Goal: Information Seeking & Learning: Learn about a topic

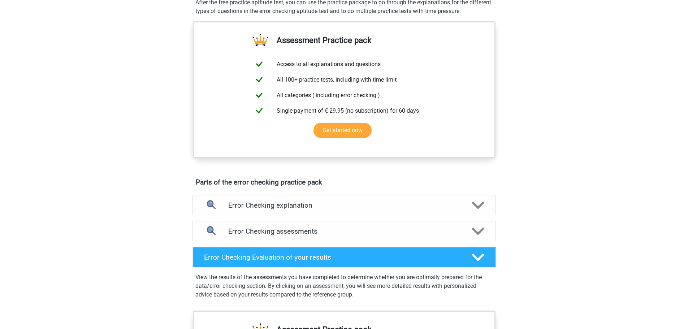
scroll to position [253, 0]
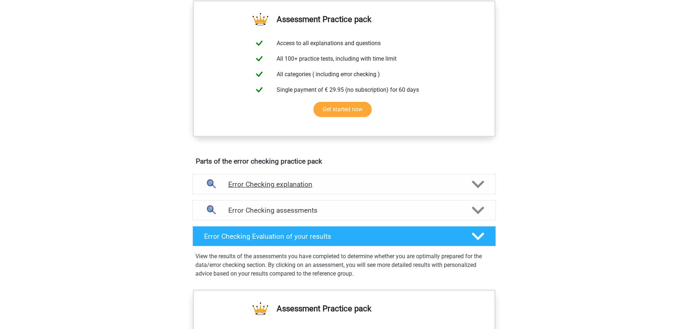
click at [298, 184] on h4 "Error Checking explanation" at bounding box center [344, 184] width 232 height 8
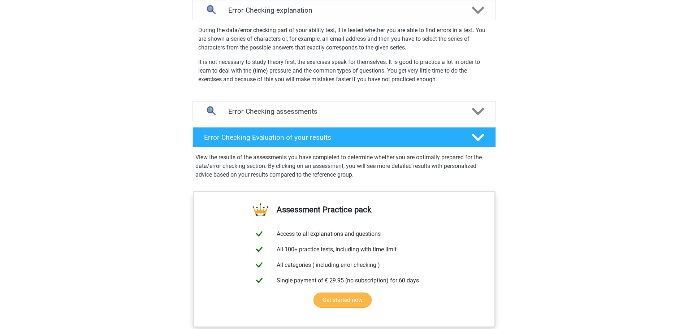
scroll to position [397, 0]
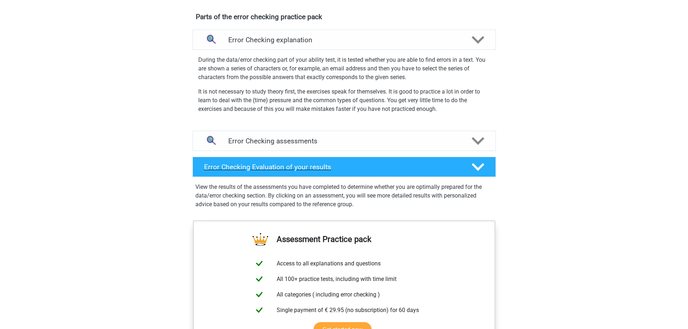
click at [274, 167] on h4 "Error Checking Evaluation of your results" at bounding box center [332, 167] width 256 height 8
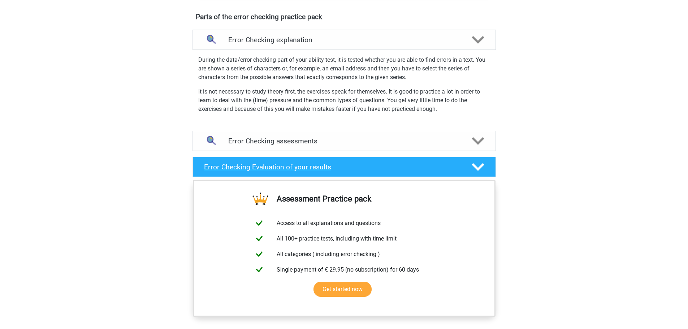
click at [274, 167] on h4 "Error Checking Evaluation of your results" at bounding box center [332, 167] width 256 height 8
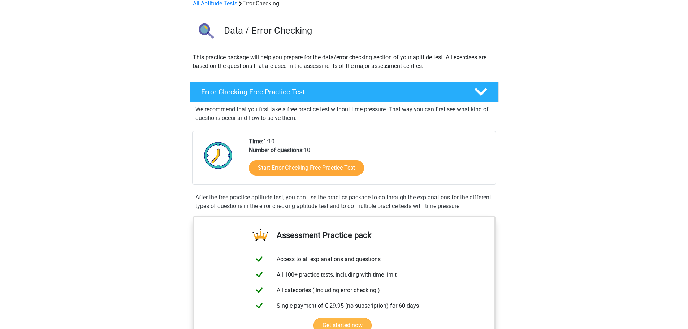
scroll to position [36, 0]
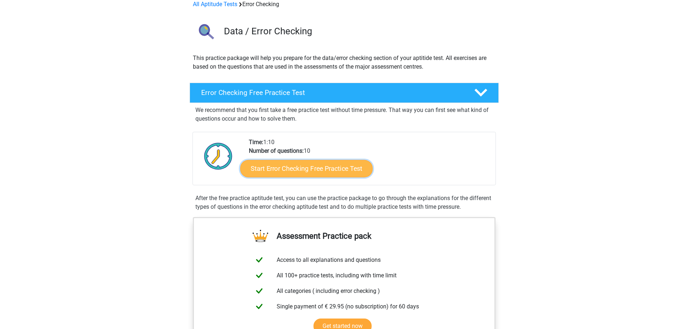
click at [298, 167] on link "Start Error Checking Free Practice Test" at bounding box center [306, 168] width 133 height 17
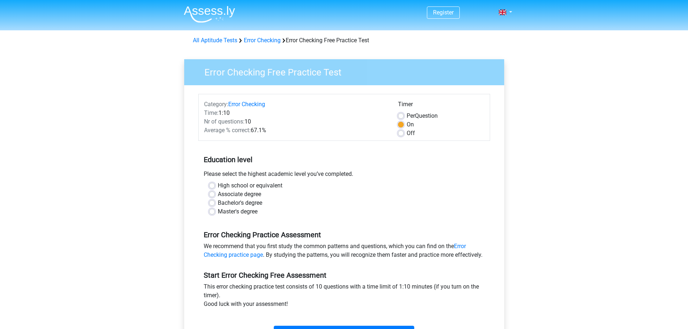
click at [218, 201] on label "Bachelor's degree" at bounding box center [240, 203] width 44 height 9
click at [212, 201] on input "Bachelor's degree" at bounding box center [212, 202] width 6 height 7
radio input "true"
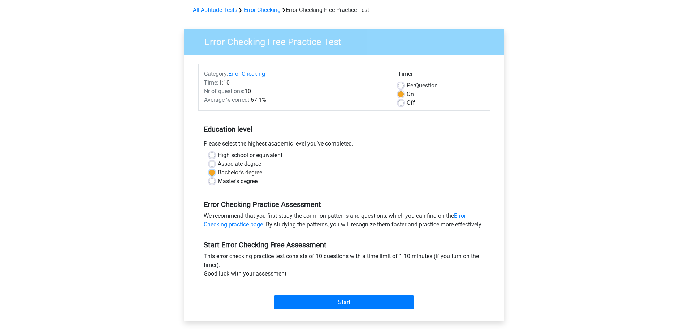
scroll to position [72, 0]
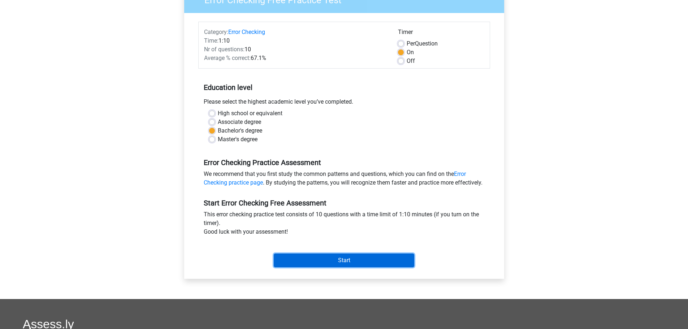
click at [339, 265] on input "Start" at bounding box center [344, 260] width 140 height 14
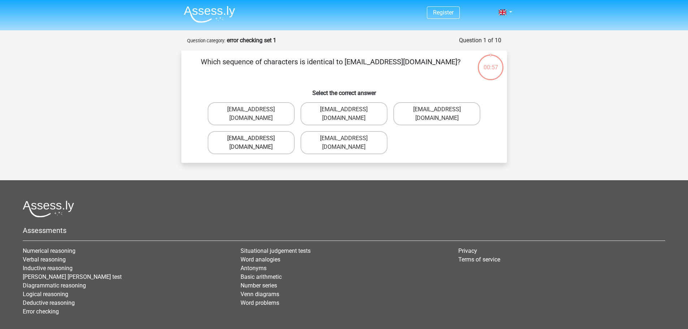
click at [272, 131] on label "Evie_Maede@jointmail.com.uk" at bounding box center [251, 142] width 87 height 23
click at [256, 138] on input "Evie_Maede@jointmail.com.uk" at bounding box center [253, 140] width 5 height 5
radio input "true"
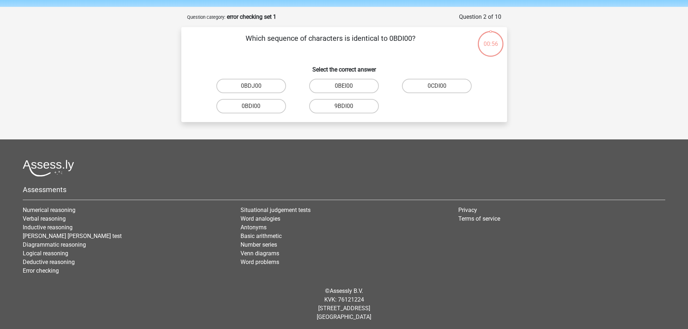
scroll to position [25, 0]
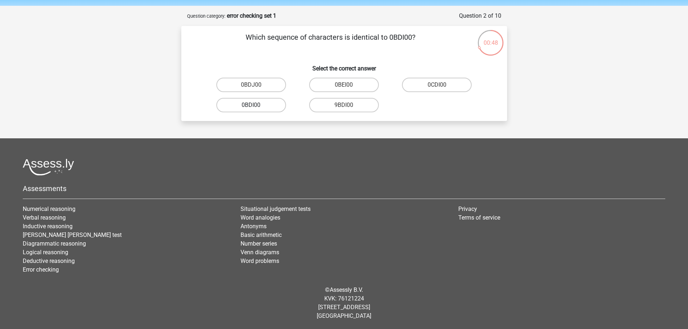
click at [249, 107] on label "0BDI00" at bounding box center [251, 105] width 70 height 14
click at [251, 107] on input "0BDI00" at bounding box center [253, 107] width 5 height 5
radio input "true"
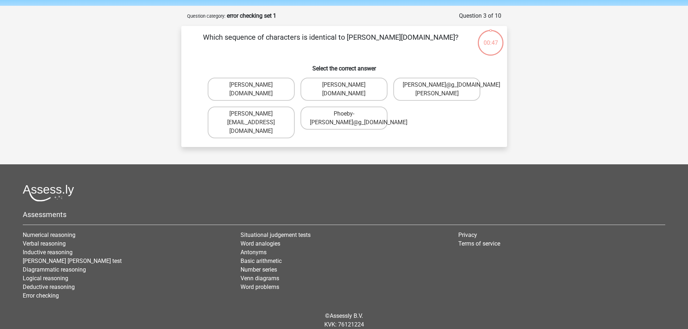
scroll to position [36, 0]
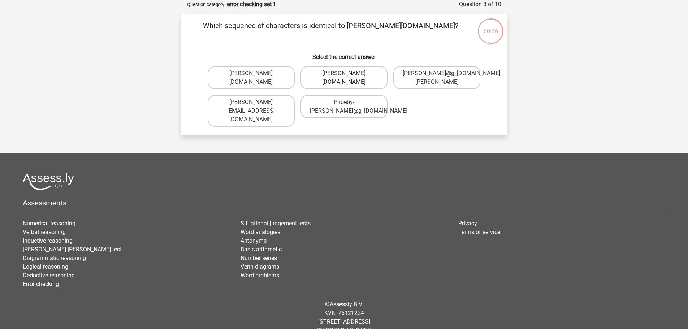
click at [330, 84] on label "Phoebe-Patterson@g_mail.gr" at bounding box center [343, 77] width 87 height 23
click at [344, 78] on input "Phoebe-Patterson@g_mail.gr" at bounding box center [346, 75] width 5 height 5
radio input "true"
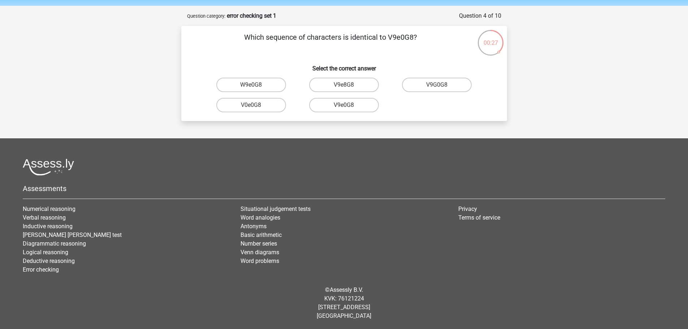
click at [345, 108] on input "V9e0G8" at bounding box center [346, 107] width 5 height 5
radio input "true"
click at [348, 84] on label "91051S" at bounding box center [344, 85] width 70 height 14
click at [348, 85] on input "91051S" at bounding box center [346, 87] width 5 height 5
radio input "true"
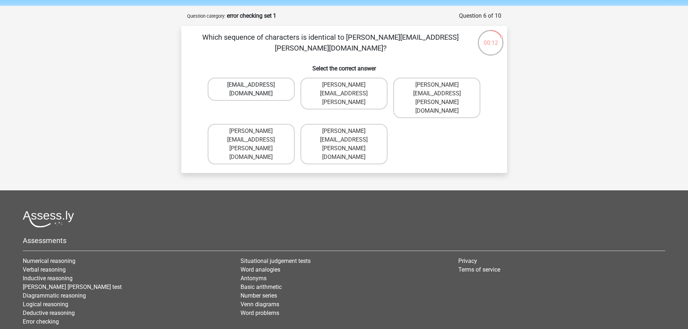
click at [263, 84] on label "Conor.Paterson@mailme.com" at bounding box center [251, 89] width 87 height 23
click at [256, 85] on input "Conor.Paterson@mailme.com" at bounding box center [253, 87] width 5 height 5
radio input "true"
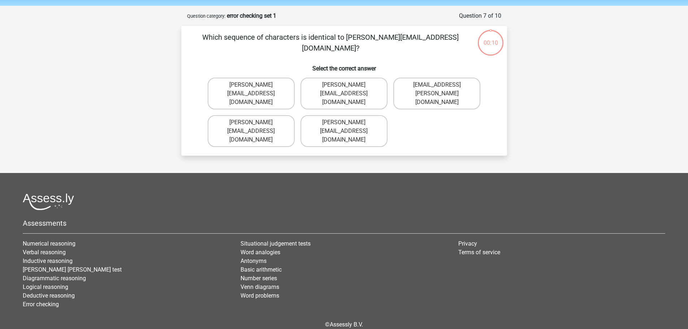
scroll to position [36, 0]
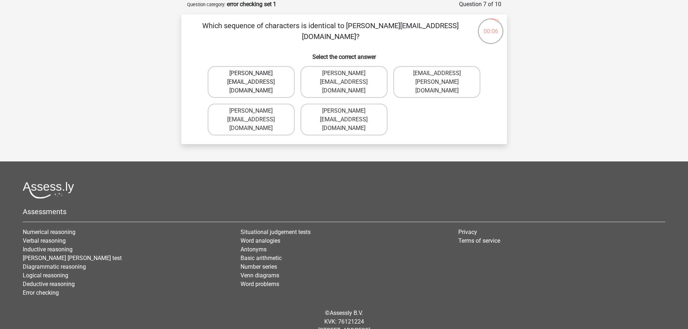
click at [259, 84] on label "Ava-Caroll@mailme.uk.com" at bounding box center [251, 82] width 87 height 32
click at [256, 78] on input "Ava-Caroll@mailme.uk.com" at bounding box center [253, 75] width 5 height 5
radio input "true"
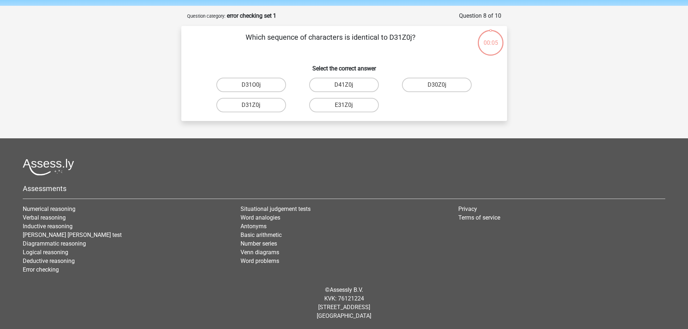
scroll to position [25, 0]
click at [251, 104] on label "D31Z0j" at bounding box center [251, 105] width 70 height 14
click at [251, 105] on input "D31Z0j" at bounding box center [253, 107] width 5 height 5
radio input "true"
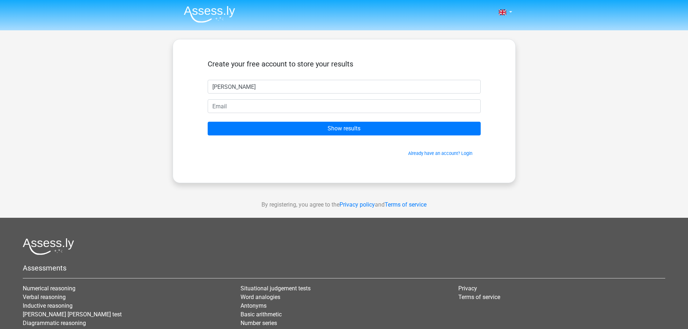
type input "[PERSON_NAME]"
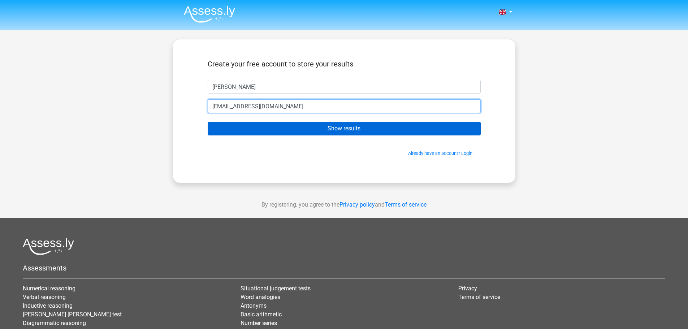
type input "[EMAIL_ADDRESS][DOMAIN_NAME]"
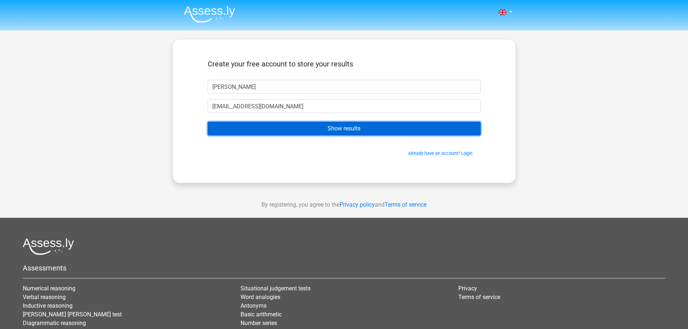
click at [357, 126] on input "Show results" at bounding box center [344, 129] width 273 height 14
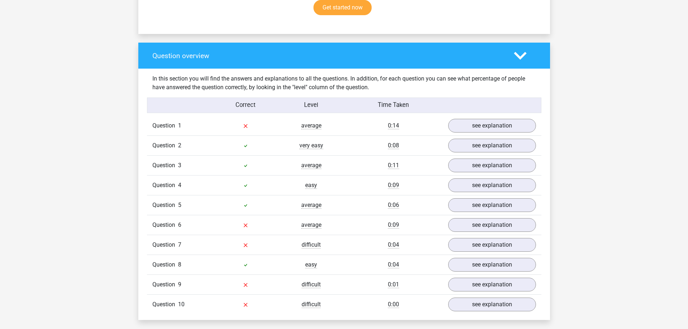
scroll to position [505, 0]
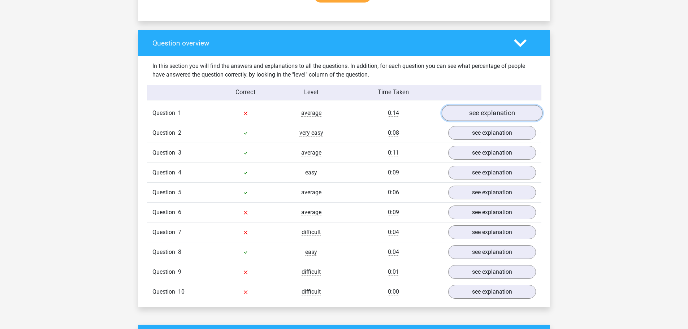
click at [490, 115] on link "see explanation" at bounding box center [491, 113] width 101 height 16
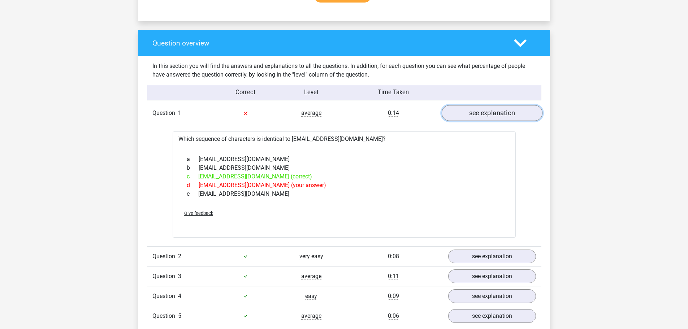
click at [490, 115] on link "see explanation" at bounding box center [491, 113] width 101 height 16
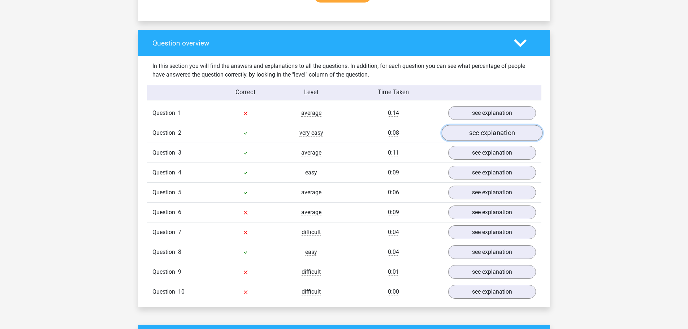
click at [507, 140] on link "see explanation" at bounding box center [491, 133] width 101 height 16
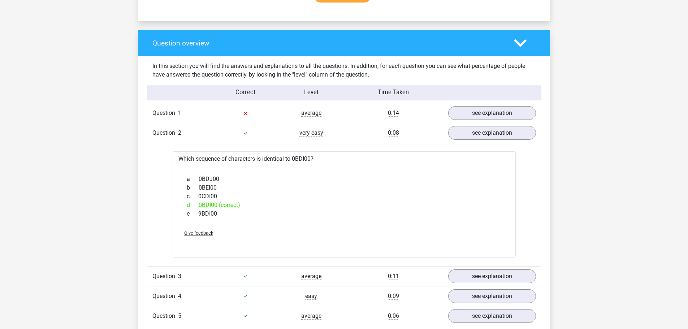
click at [507, 141] on div "Question 2 very easy 0:08 see explanation" at bounding box center [344, 133] width 394 height 20
click at [474, 129] on link "see explanation" at bounding box center [491, 133] width 101 height 16
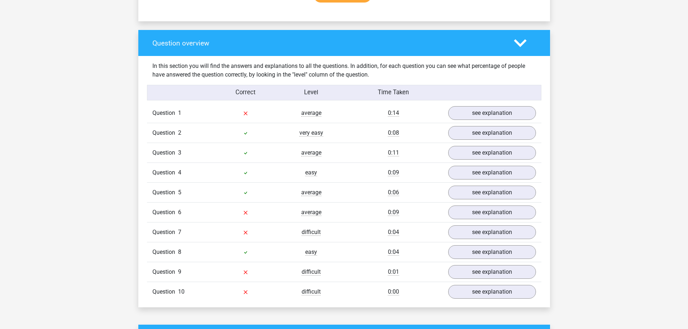
click at [492, 221] on div "Question 6 average 0:09 see explanation" at bounding box center [344, 212] width 394 height 20
click at [492, 218] on link "see explanation" at bounding box center [491, 213] width 101 height 16
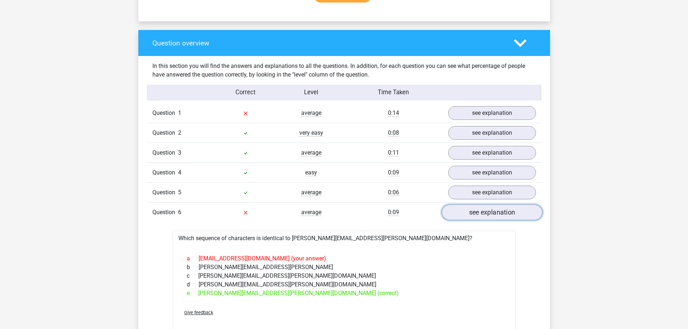
click at [503, 212] on link "see explanation" at bounding box center [491, 213] width 101 height 16
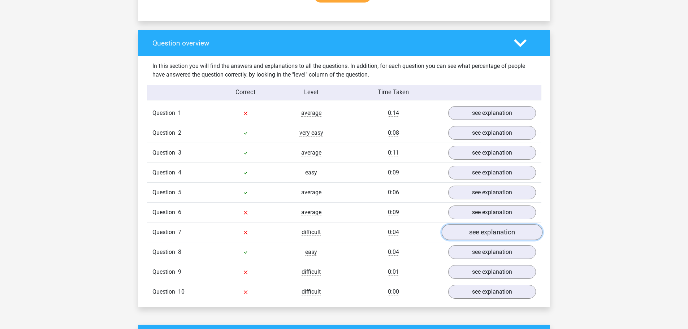
click at [488, 233] on link "see explanation" at bounding box center [491, 233] width 101 height 16
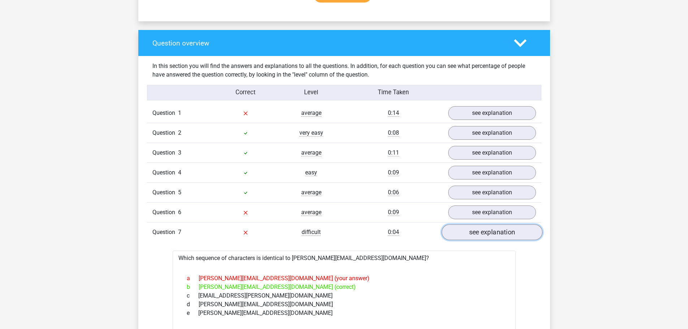
click at [492, 237] on link "see explanation" at bounding box center [491, 233] width 101 height 16
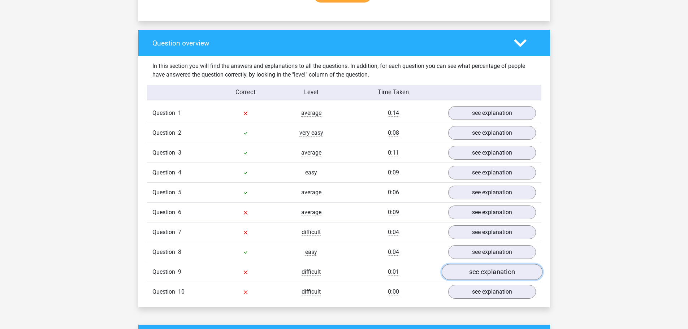
click at [510, 278] on link "see explanation" at bounding box center [491, 272] width 101 height 16
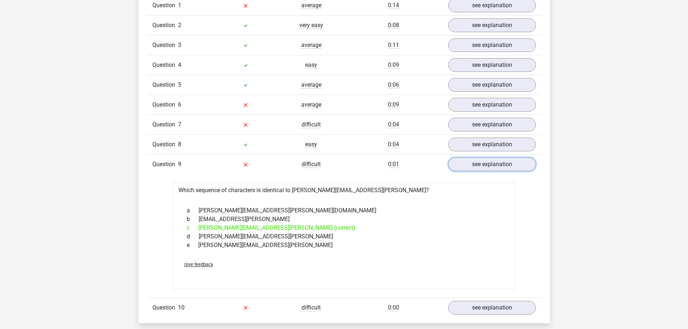
scroll to position [614, 0]
click at [481, 164] on link "see explanation" at bounding box center [491, 164] width 101 height 16
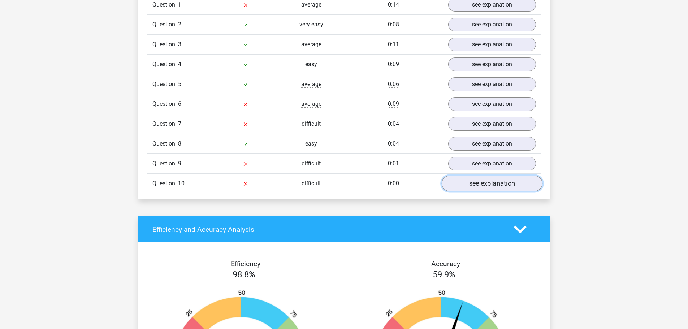
click at [497, 183] on link "see explanation" at bounding box center [491, 184] width 101 height 16
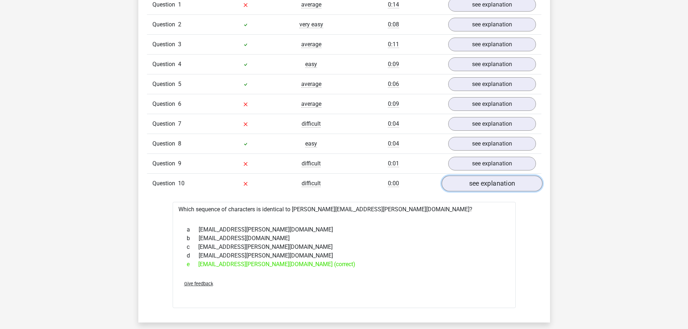
click at [497, 182] on link "see explanation" at bounding box center [491, 184] width 101 height 16
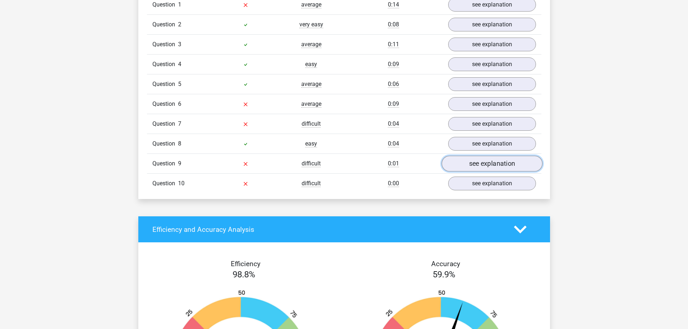
click at [486, 165] on link "see explanation" at bounding box center [491, 164] width 101 height 16
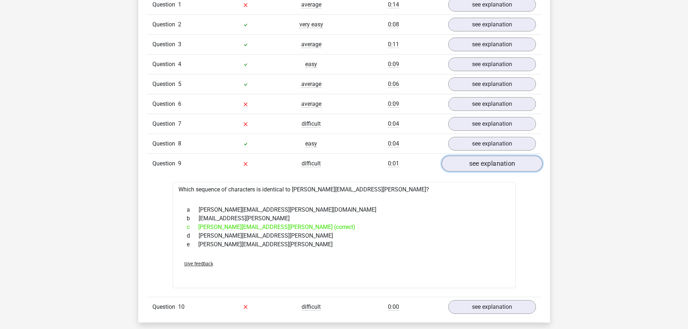
click at [471, 165] on link "see explanation" at bounding box center [491, 164] width 101 height 16
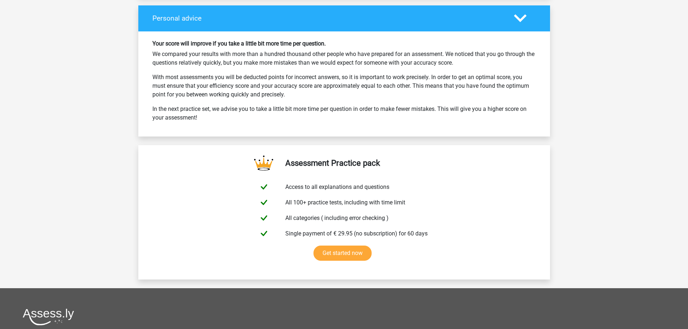
scroll to position [1083, 0]
